Goal: Task Accomplishment & Management: Use online tool/utility

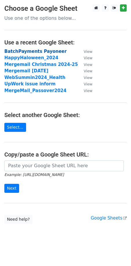
click at [31, 52] on strong "BatchPayments Payoneer" at bounding box center [35, 51] width 62 height 5
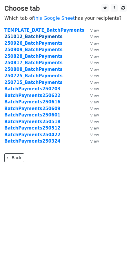
click at [33, 37] on strong "251012_BatchPayments" at bounding box center [33, 36] width 58 height 5
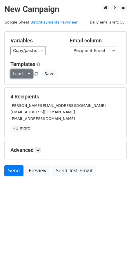
click at [22, 74] on link "Load..." at bounding box center [21, 73] width 22 height 9
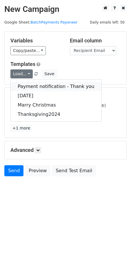
click at [27, 86] on link "Payment notification - Thank you" at bounding box center [56, 86] width 91 height 9
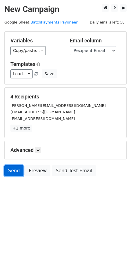
click at [17, 169] on link "Send" at bounding box center [13, 170] width 19 height 11
